Goal: Task Accomplishment & Management: Use online tool/utility

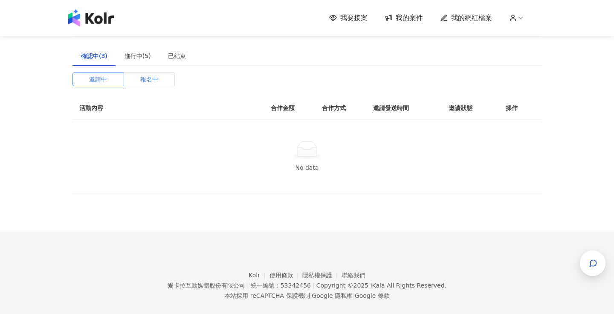
click at [137, 82] on label "報名中" at bounding box center [149, 80] width 51 height 14
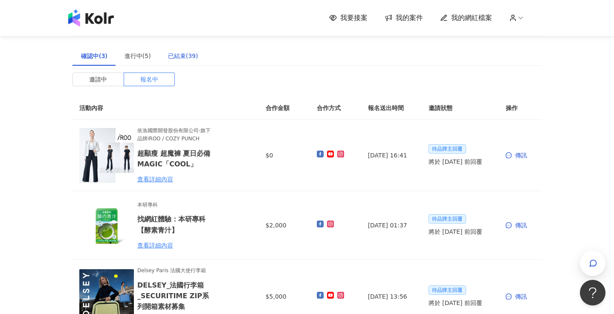
click at [176, 56] on div "已結束(39)" at bounding box center [183, 55] width 30 height 9
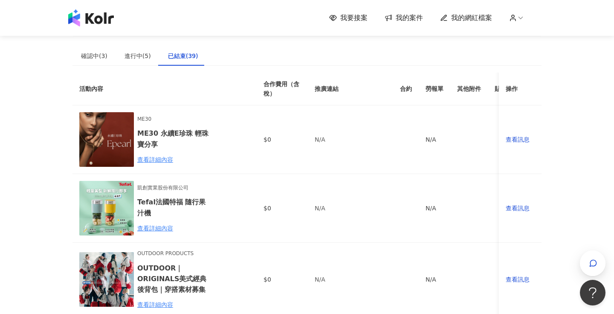
click at [97, 18] on img at bounding box center [91, 17] width 46 height 17
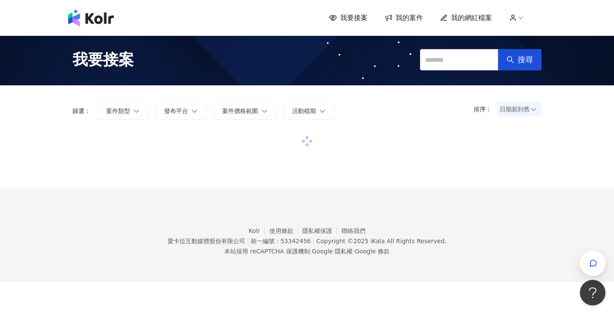
click at [352, 22] on span "我要接案" at bounding box center [354, 17] width 27 height 9
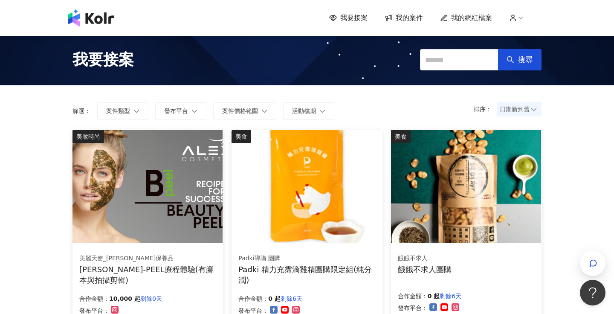
click at [357, 15] on span "我要接案" at bounding box center [354, 17] width 27 height 9
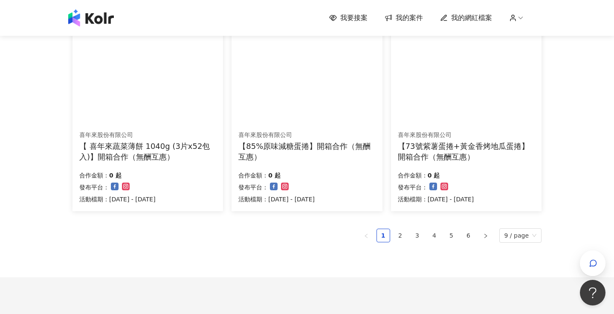
scroll to position [560, 0]
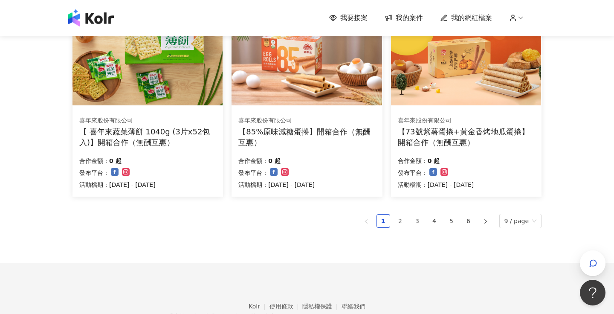
click at [410, 219] on ul "1 2 3 4 5 6 9 / page" at bounding box center [307, 221] width 469 height 15
click at [406, 220] on link "2" at bounding box center [400, 221] width 13 height 13
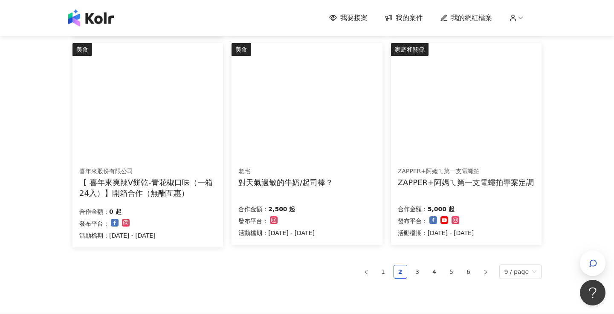
scroll to position [509, 0]
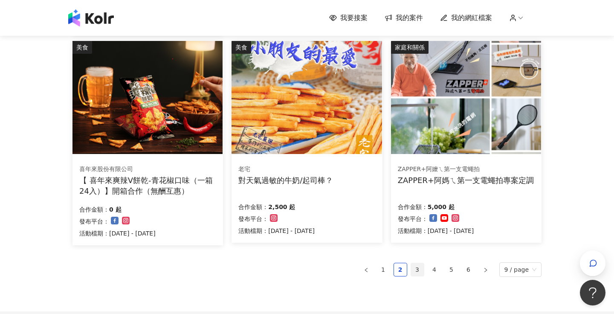
click at [419, 270] on link "3" at bounding box center [417, 269] width 13 height 13
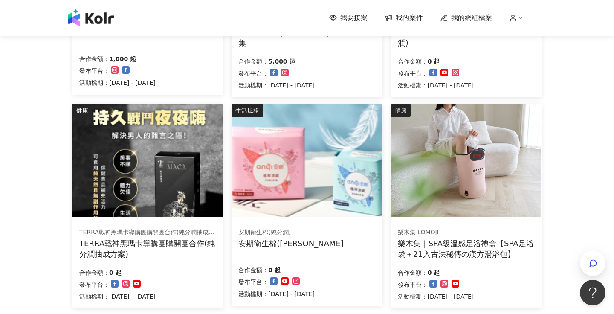
scroll to position [507, 0]
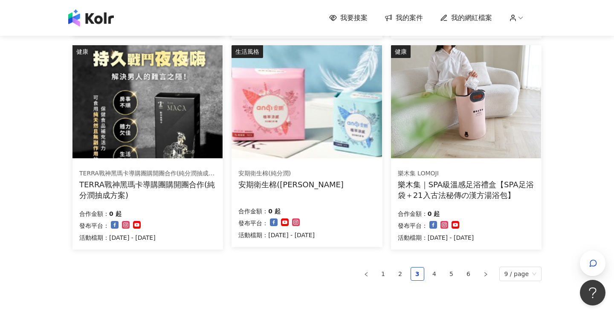
click at [468, 189] on div "樂木集｜SPA級溫感足浴禮盒【SPA足浴袋＋21入古法秘傳の漢方湯浴包】" at bounding box center [466, 189] width 137 height 21
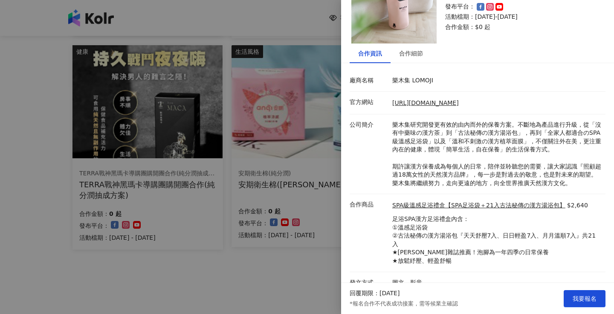
scroll to position [54, 0]
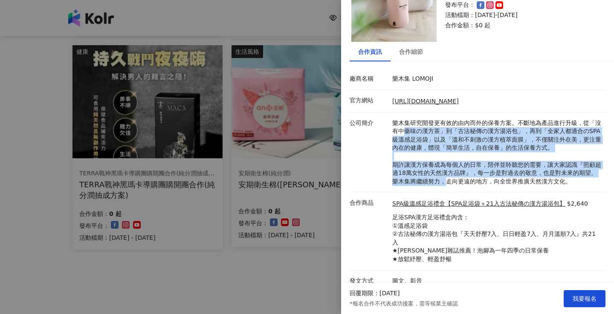
drag, startPoint x: 402, startPoint y: 131, endPoint x: 441, endPoint y: 181, distance: 63.3
click at [442, 181] on p "樂木集研究開發更有效的由內而外的保養方案。不斷地為產品進行升級，從「沒有中藥味の漢方茶」到「古法秘傳の漢方湯浴包」，再到「全家人都適合のSPA級溫感足浴袋」以…" at bounding box center [497, 152] width 209 height 67
click at [441, 181] on p "樂木集研究開發更有效的由內而外的保養方案。不斷地為產品進行升級，從「沒有中藥味の漢方茶」到「古法秘傳の漢方湯浴包」，再到「全家人都適合のSPA級溫感足浴袋」以…" at bounding box center [497, 152] width 209 height 67
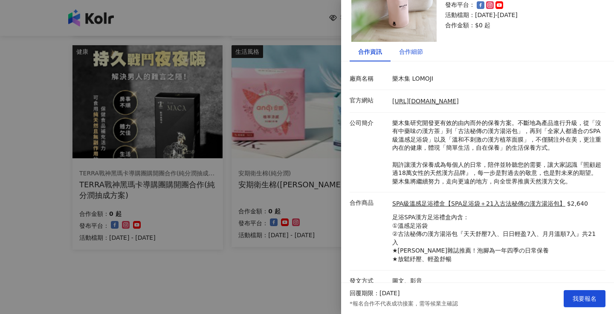
click at [412, 55] on div "合作細節" at bounding box center [411, 51] width 24 height 9
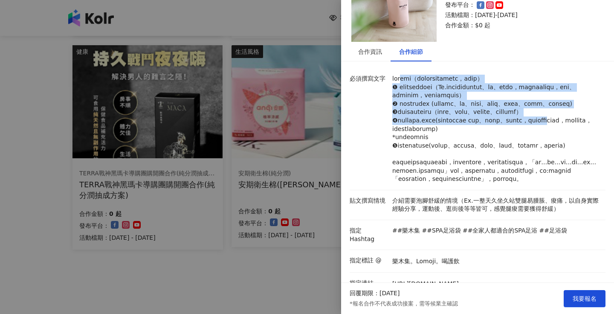
drag, startPoint x: 408, startPoint y: 82, endPoint x: 446, endPoint y: 157, distance: 84.9
click at [446, 157] on p at bounding box center [497, 129] width 209 height 109
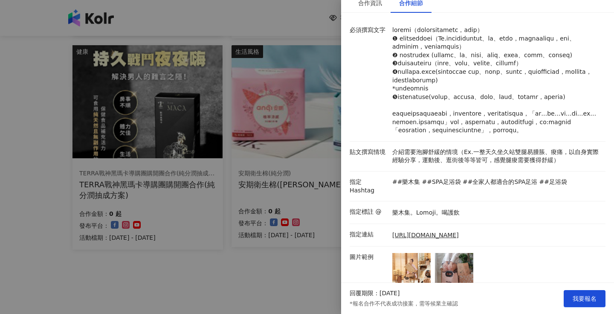
scroll to position [103, 0]
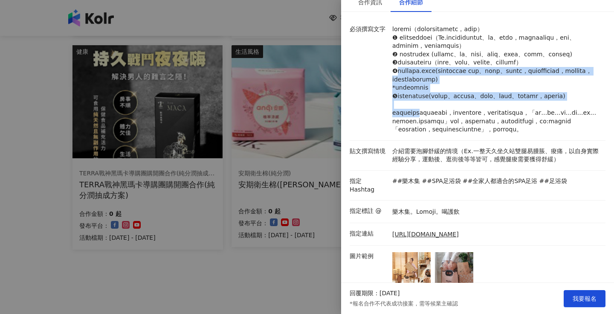
drag, startPoint x: 399, startPoint y: 99, endPoint x: 440, endPoint y: 147, distance: 63.3
click at [441, 134] on p at bounding box center [497, 79] width 209 height 109
click at [440, 134] on p at bounding box center [497, 79] width 209 height 109
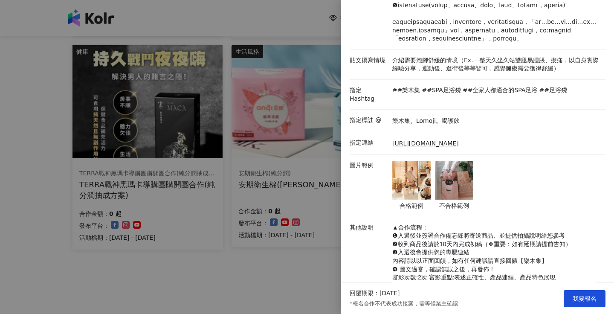
scroll to position [195, 0]
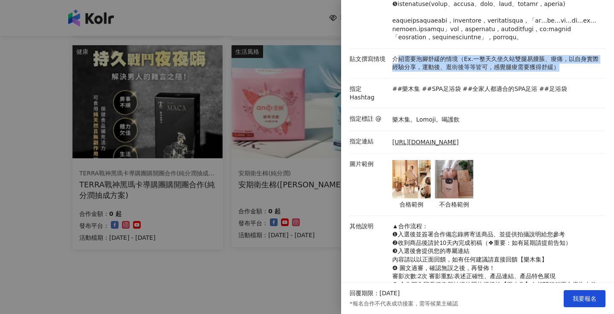
drag, startPoint x: 398, startPoint y: 109, endPoint x: 477, endPoint y: 127, distance: 81.4
click at [478, 79] on li "貼文撰寫情境 介紹需要泡腳舒緩的情境（Ex.一整天久坐久站雙腿易腫脹、痠痛，以自身實際經驗分享，運動後、逛街後等等皆可，感覺腿痠需要獲得舒緩）" at bounding box center [478, 64] width 256 height 30
click at [477, 79] on li "貼文撰寫情境 介紹需要泡腳舒緩的情境（Ex.一整天久坐久站雙腿易腫脹、痠痛，以自身實際經驗分享，運動後、逛街後等等皆可，感覺腿痠需要獲得舒緩）" at bounding box center [478, 64] width 256 height 30
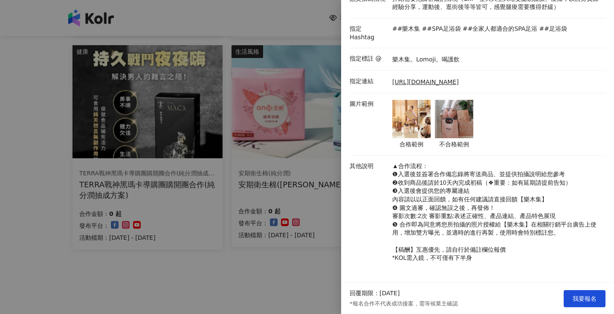
scroll to position [300, 0]
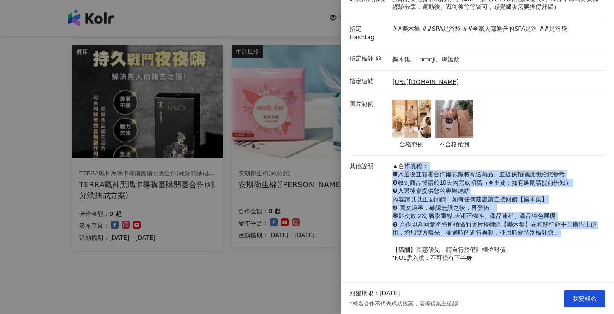
drag, startPoint x: 403, startPoint y: 160, endPoint x: 464, endPoint y: 237, distance: 97.8
click at [464, 237] on p "▲合作流程： ❶入選後並簽署合作備忘錄將寄送商品、並提供拍攝說明給您參考 ❷收到商品後請於10天內完成初稿（❖重要：如有延期請提前告知） ❸入選後會提供您的專…" at bounding box center [497, 212] width 209 height 100
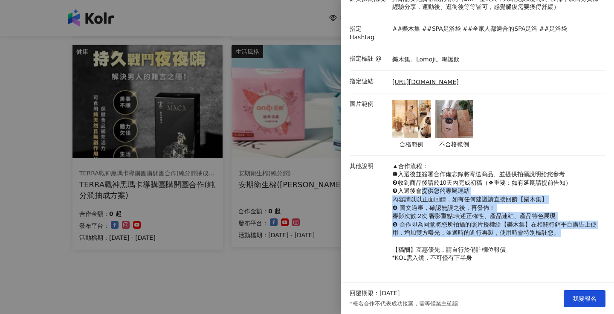
drag, startPoint x: 464, startPoint y: 237, endPoint x: 421, endPoint y: 192, distance: 62.5
click at [422, 192] on p "▲合作流程： ❶入選後並簽署合作備忘錄將寄送商品、並提供拍攝說明給您參考 ❷收到商品後請於10天內完成初稿（❖重要：如有延期請提前告知） ❸入選後會提供您的專…" at bounding box center [497, 212] width 209 height 100
click at [421, 192] on span "❸入選後會提供您的專屬連結" at bounding box center [431, 190] width 77 height 7
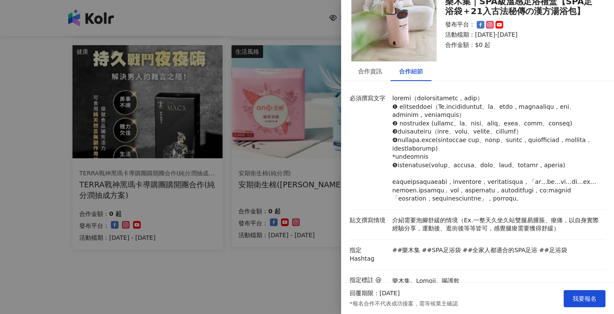
scroll to position [34, 0]
click at [371, 76] on div "合作資訊" at bounding box center [370, 71] width 24 height 9
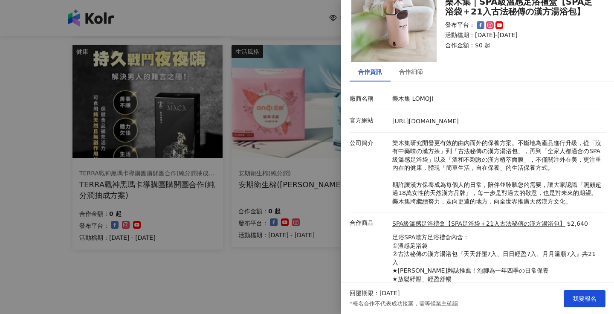
scroll to position [54, 0]
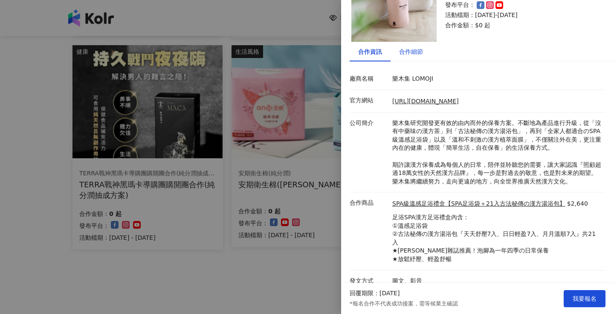
click at [409, 51] on div "合作細節" at bounding box center [411, 51] width 24 height 9
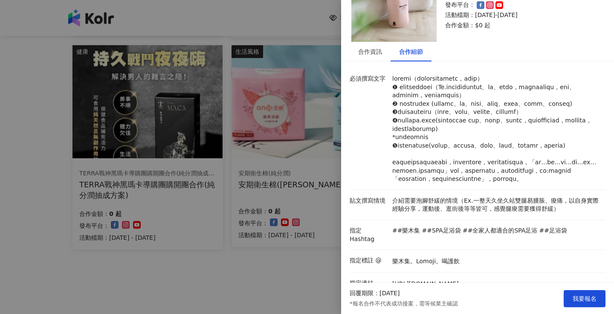
click at [274, 182] on div at bounding box center [307, 157] width 614 height 314
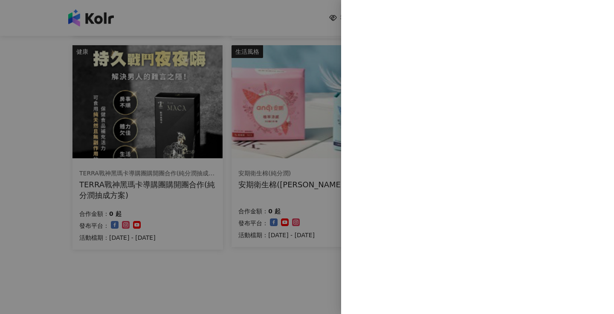
scroll to position [0, 0]
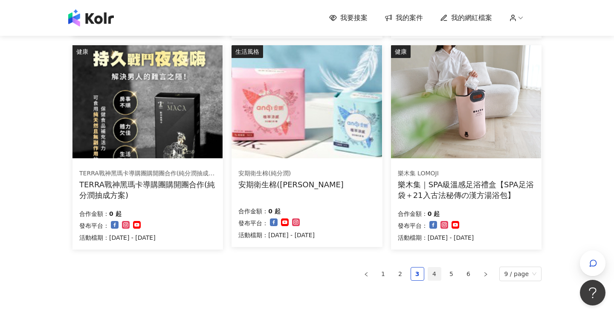
click at [437, 272] on link "4" at bounding box center [434, 274] width 13 height 13
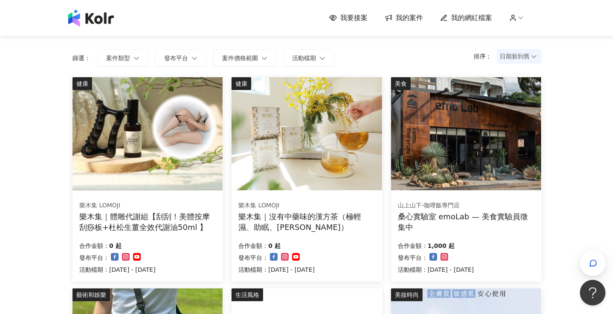
scroll to position [81, 0]
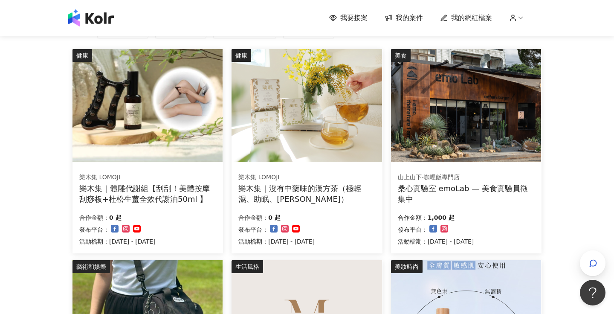
click at [159, 192] on div "樂木集｜體雕代謝組【刮刮！美體按摩刮痧板+杜松生薑全效代謝油50ml 】" at bounding box center [147, 193] width 137 height 21
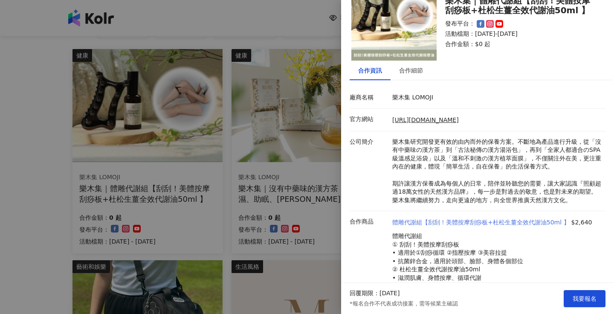
scroll to position [62, 0]
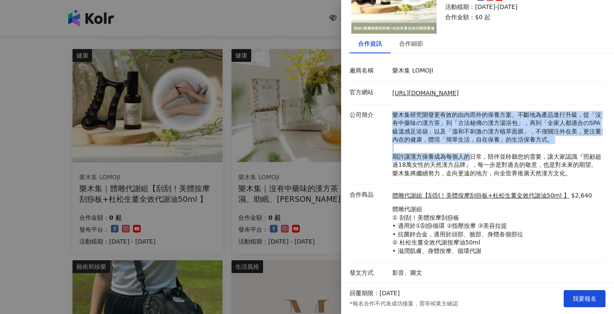
drag, startPoint x: 395, startPoint y: 118, endPoint x: 472, endPoint y: 154, distance: 84.9
click at [472, 154] on p "樂木集研究開發更有效的由內而外的保養方案。不斷地為產品進行升級，從「沒有中藥味の漢方茶」到「古法秘傳の漢方湯浴包」，再到「全家人都適合のSPA級溫感足浴袋」以…" at bounding box center [497, 144] width 209 height 67
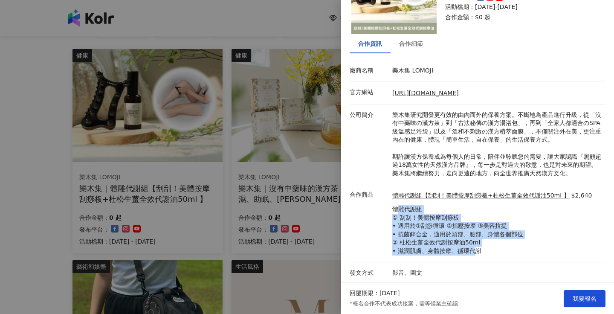
drag, startPoint x: 397, startPoint y: 210, endPoint x: 470, endPoint y: 252, distance: 83.7
click at [471, 251] on p "體雕代謝組 ① 刮刮！美體按摩刮痧板 • 適用於①刮痧循環 ②指壓按摩 ③美容拉提 • 抗菌鋅合金，適用於頭部、臉部、身體各個部位 ② 杜松生薑全效代謝按摩油…" at bounding box center [493, 230] width 200 height 50
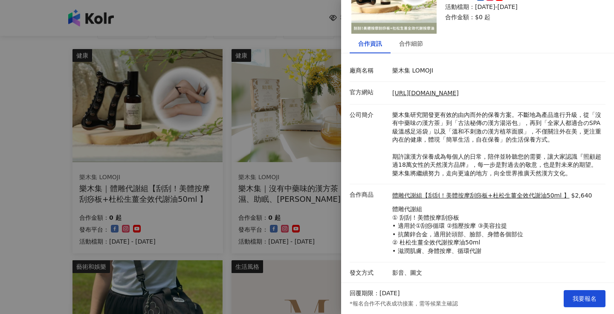
click at [489, 252] on p "體雕代謝組 ① 刮刮！美體按摩刮痧板 • 適用於①刮痧循環 ②指壓按摩 ③美容拉提 • 抗菌鋅合金，適用於頭部、臉部、身體各個部位 ② 杜松生薑全效代謝按摩油…" at bounding box center [493, 230] width 200 height 50
click at [293, 216] on div at bounding box center [307, 157] width 614 height 314
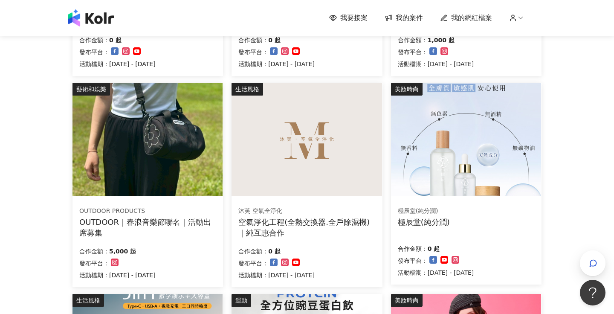
scroll to position [259, 0]
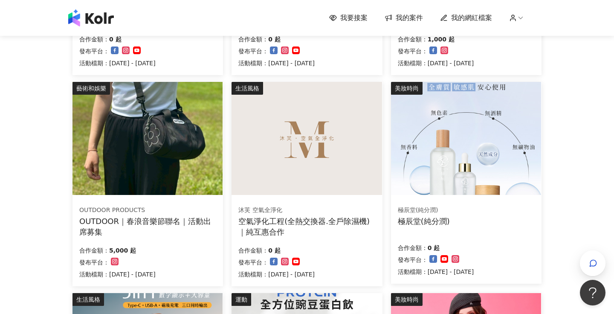
click at [190, 224] on div "OUTDOOR｜春浪音樂節聯名｜活動出席募集" at bounding box center [147, 226] width 137 height 21
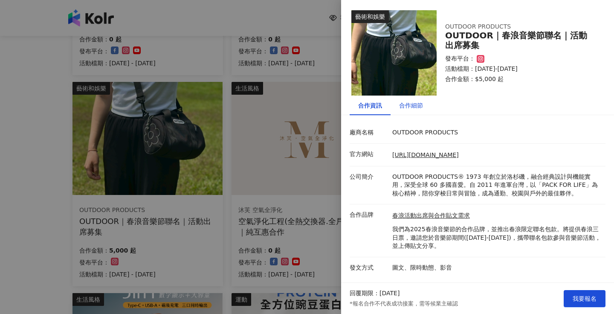
click at [411, 102] on div "合作細節" at bounding box center [411, 105] width 24 height 9
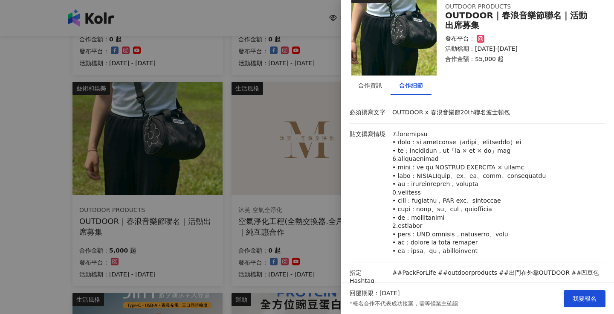
scroll to position [36, 0]
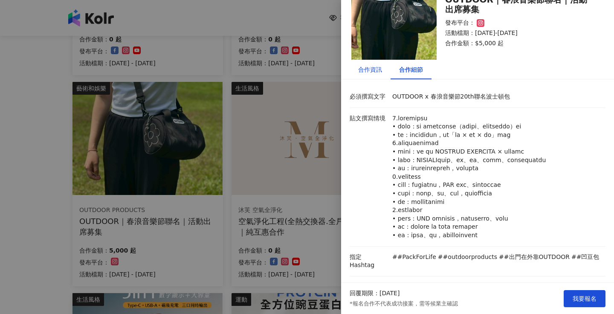
click at [373, 67] on div "合作資訊" at bounding box center [370, 69] width 24 height 9
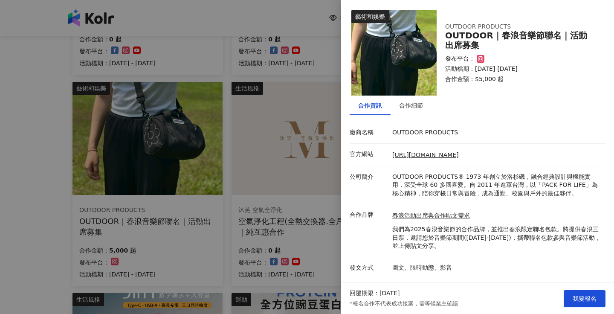
scroll to position [0, 0]
click at [409, 100] on div "合作細節" at bounding box center [411, 106] width 41 height 20
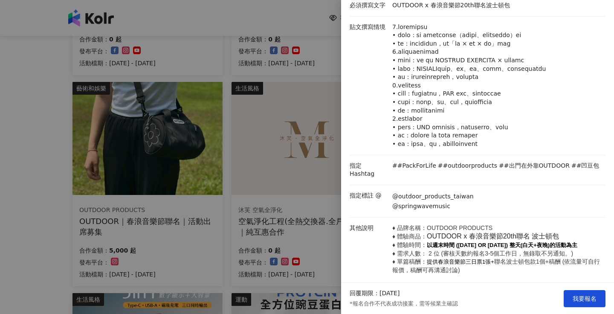
scroll to position [158, 0]
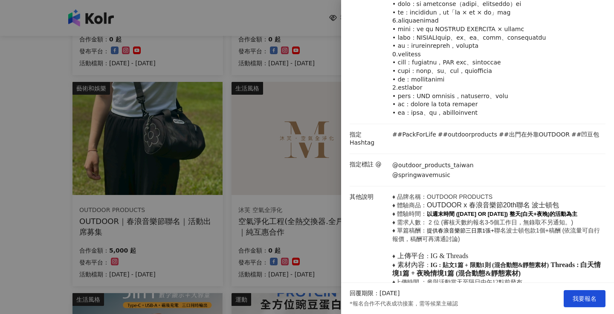
click at [286, 194] on div at bounding box center [307, 157] width 614 height 314
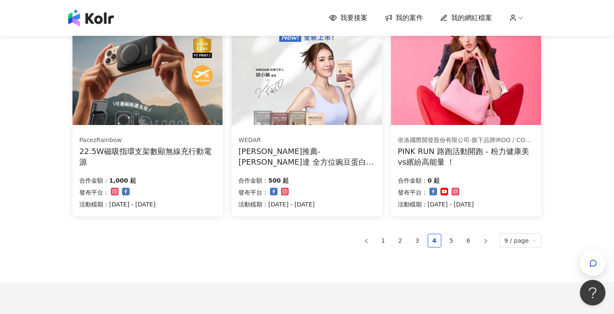
scroll to position [546, 0]
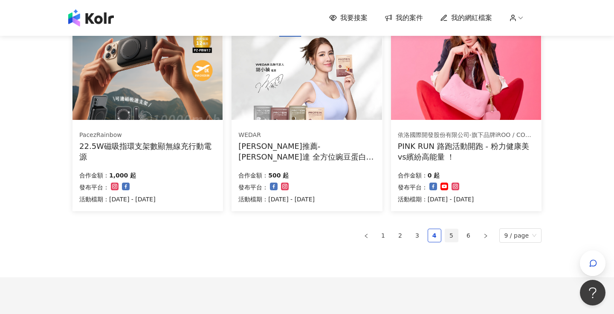
click at [451, 236] on link "5" at bounding box center [452, 235] width 13 height 13
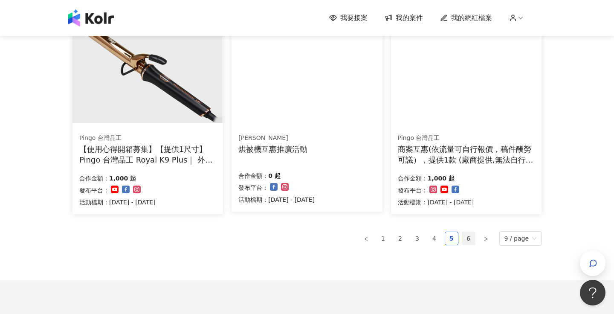
scroll to position [539, 0]
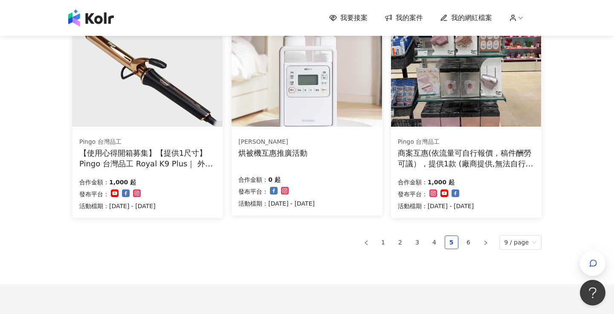
click at [497, 162] on div "商案互惠(依流量可自行報價，稿件酬勞可議），提供1款 (廠商提供,無法自行選擇顏色)" at bounding box center [466, 158] width 137 height 21
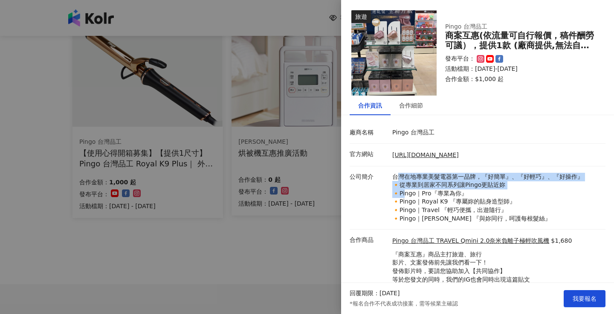
drag, startPoint x: 396, startPoint y: 180, endPoint x: 414, endPoint y: 201, distance: 28.2
click at [414, 201] on p "台灣在地專業美髮電器第一品牌，『好簡單』、『好輕巧』、『好操作』 🔸從專業到居家不同系列讓Pingo更貼近妳 🔸Pingo｜Pro『專業為你』 🔸Pingo｜…" at bounding box center [497, 198] width 209 height 50
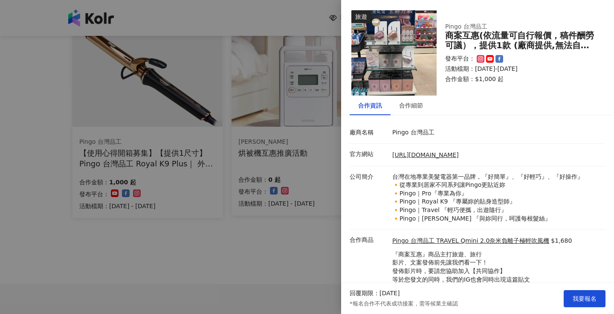
scroll to position [29, 0]
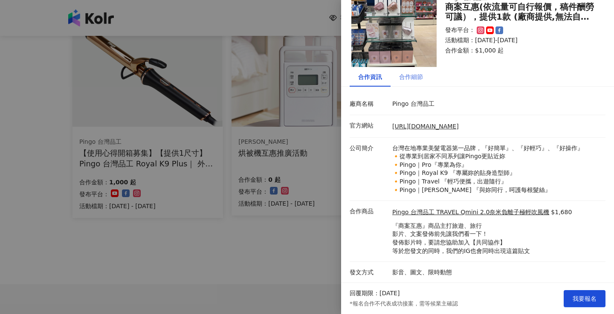
click at [417, 82] on div "合作細節" at bounding box center [411, 77] width 41 height 20
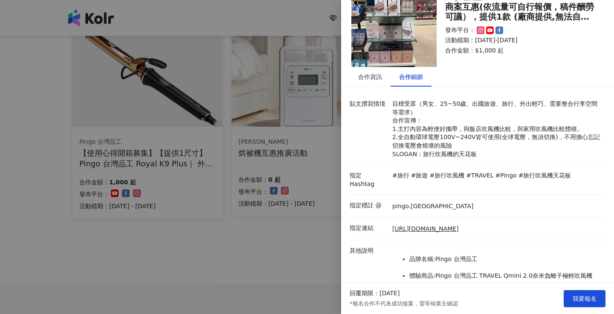
click at [300, 248] on div at bounding box center [307, 157] width 614 height 314
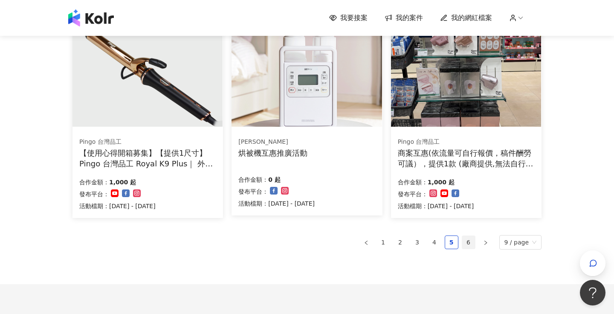
click at [471, 236] on link "6" at bounding box center [469, 242] width 13 height 13
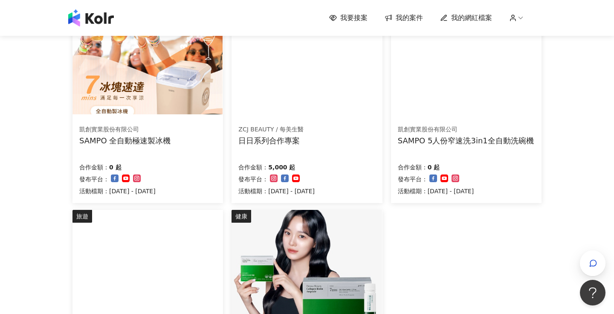
scroll to position [411, 0]
